Goal: Register for event/course

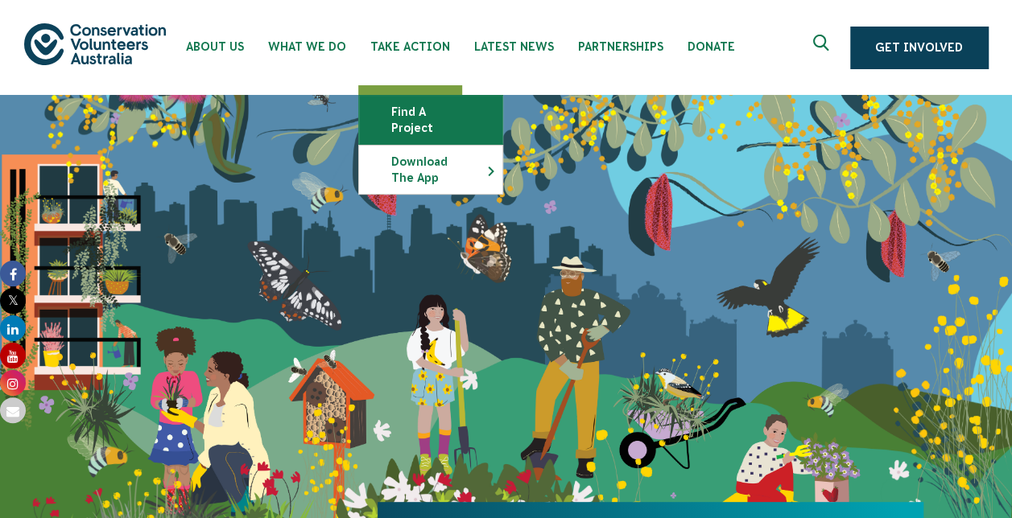
click at [419, 119] on link "Find a project" at bounding box center [430, 120] width 143 height 48
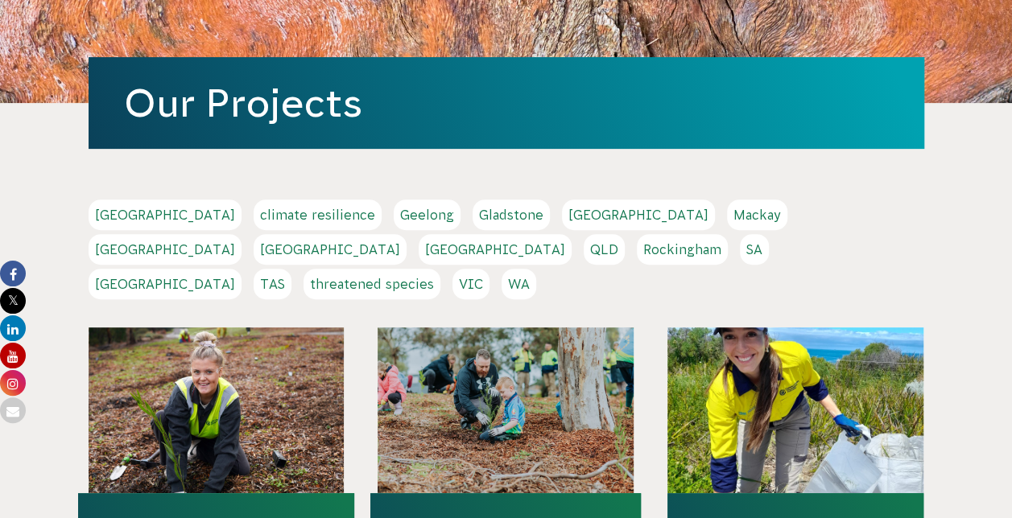
scroll to position [202, 0]
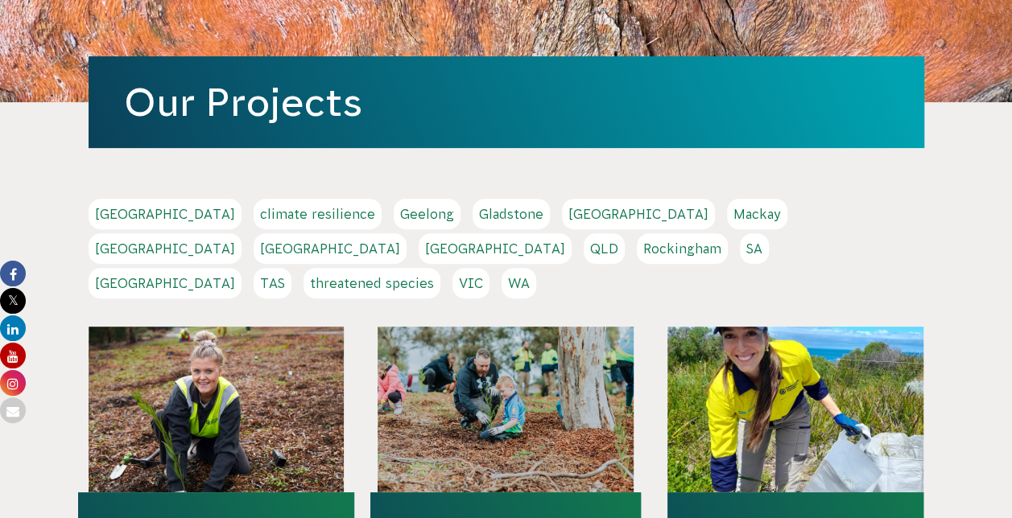
click at [241, 233] on link "[GEOGRAPHIC_DATA]" at bounding box center [165, 248] width 153 height 31
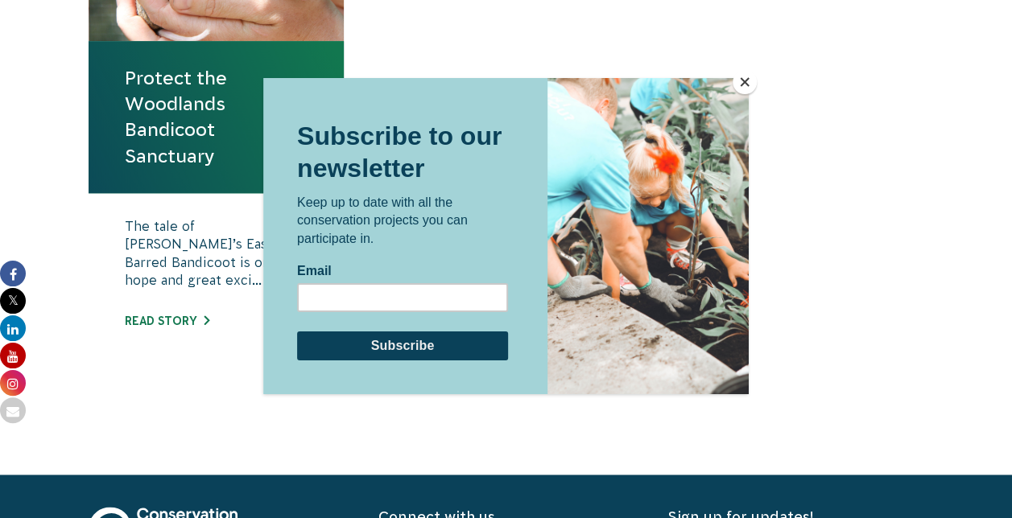
scroll to position [747, 0]
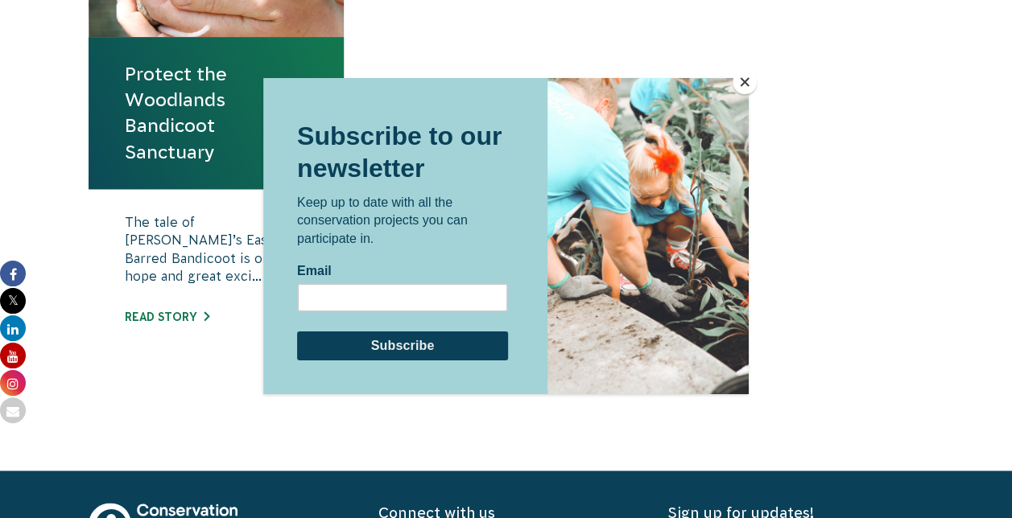
click at [739, 82] on button "Close" at bounding box center [744, 82] width 24 height 24
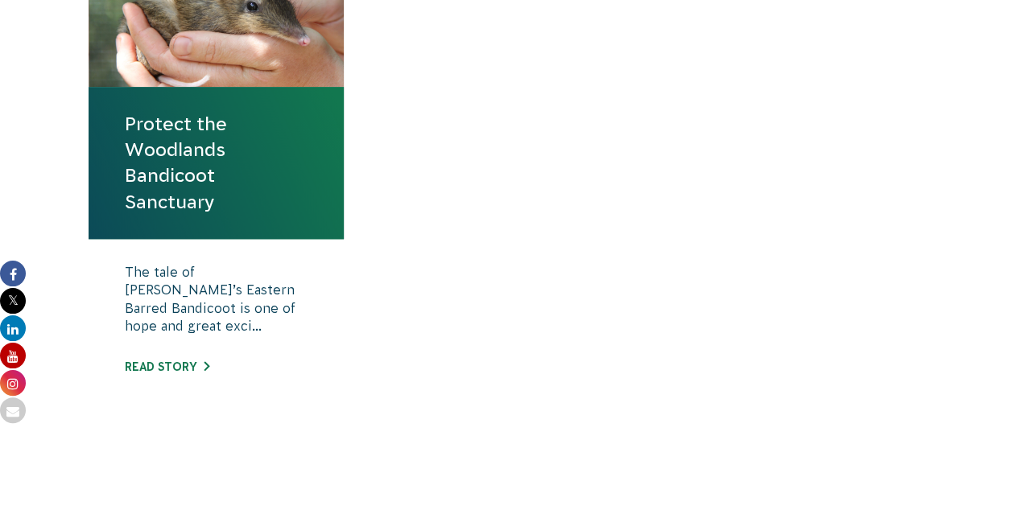
scroll to position [696, 0]
click at [267, 177] on link "Protect the Woodlands Bandicoot Sanctuary" at bounding box center [216, 164] width 183 height 104
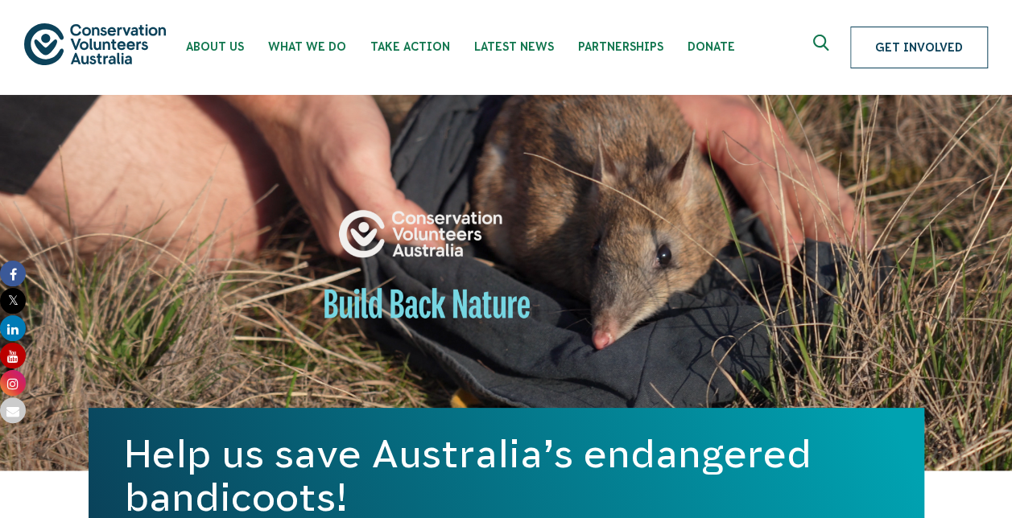
click at [905, 46] on link "Get Involved" at bounding box center [919, 48] width 138 height 42
